Goal: Find specific page/section: Find specific page/section

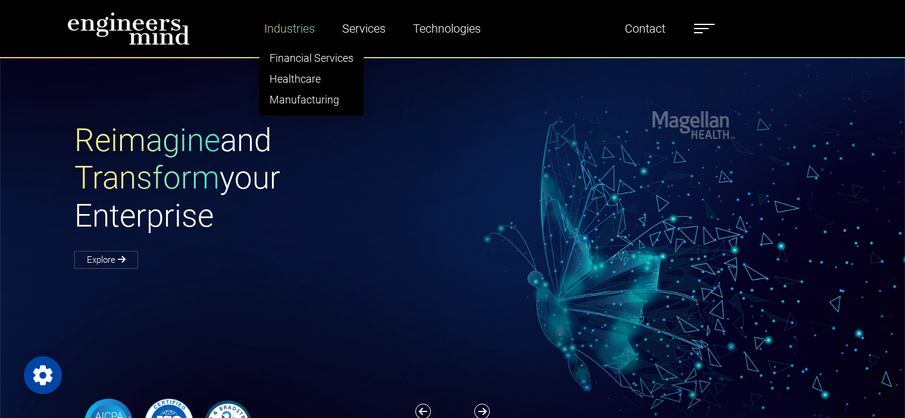
click at [286, 27] on link "Industries" at bounding box center [289, 28] width 60 height 27
